Goal: Check status: Check status

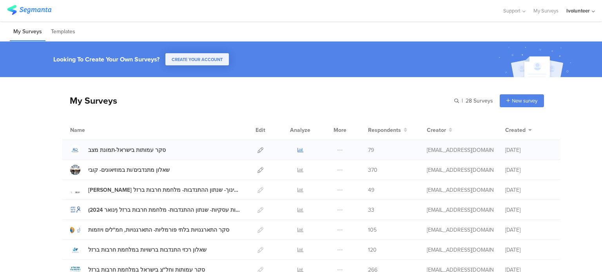
click at [298, 150] on icon at bounding box center [301, 150] width 6 height 6
